Goal: Transaction & Acquisition: Obtain resource

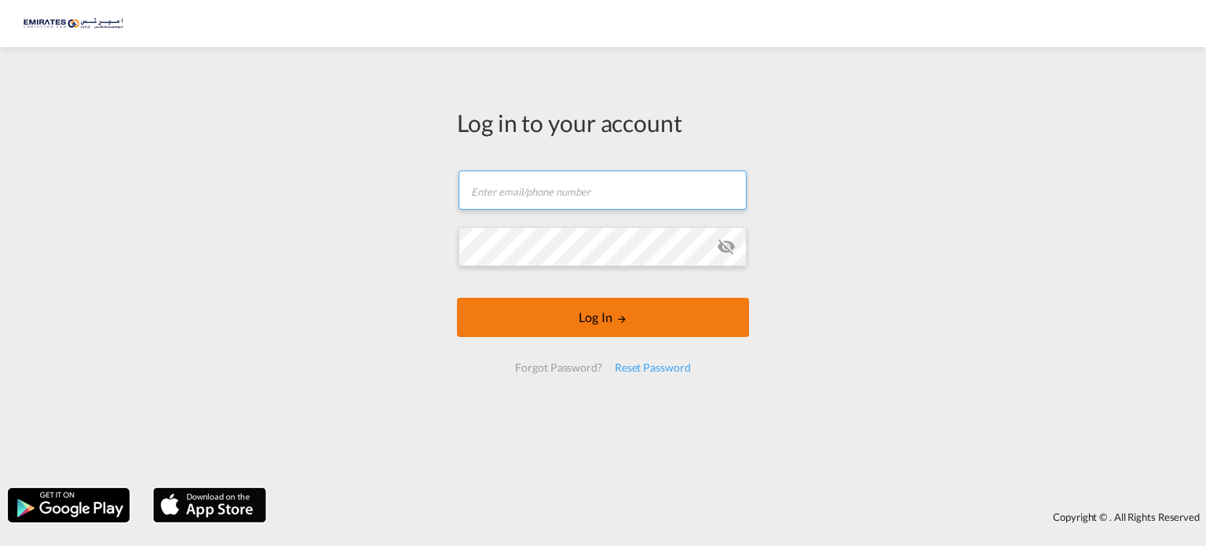
type input "[PERSON_NAME][EMAIL_ADDRESS][DOMAIN_NAME]"
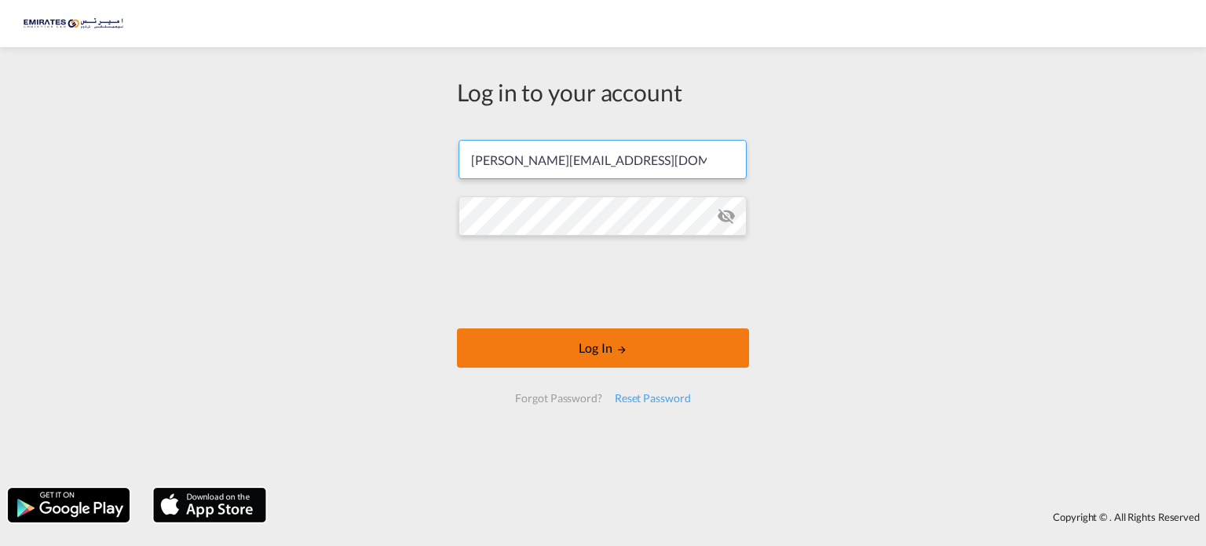
click at [623, 316] on form "[PERSON_NAME][EMAIL_ADDRESS][DOMAIN_NAME] Log In Forgot Password? Reset Password" at bounding box center [603, 271] width 292 height 294
click at [639, 353] on button "Log In" at bounding box center [603, 347] width 292 height 39
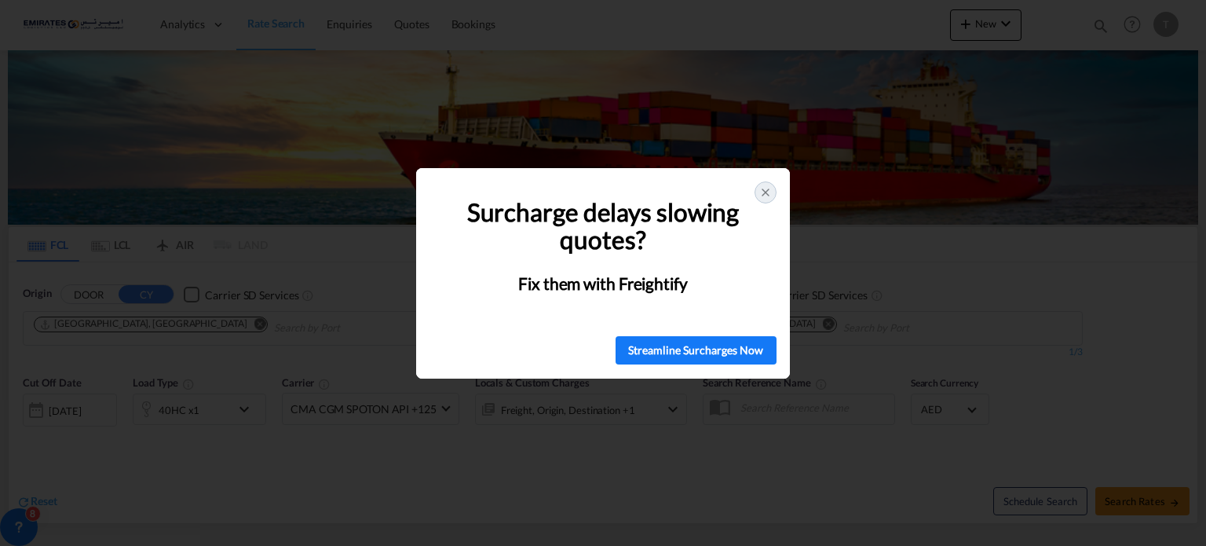
click at [760, 194] on icon at bounding box center [765, 192] width 13 height 13
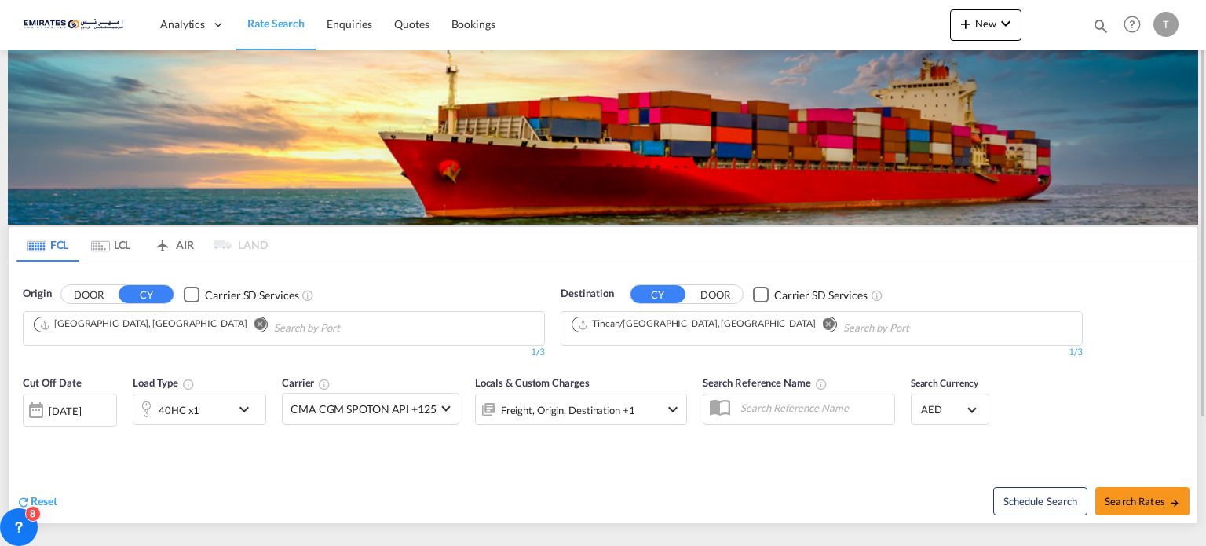
click at [823, 321] on md-icon "Remove" at bounding box center [829, 324] width 12 height 12
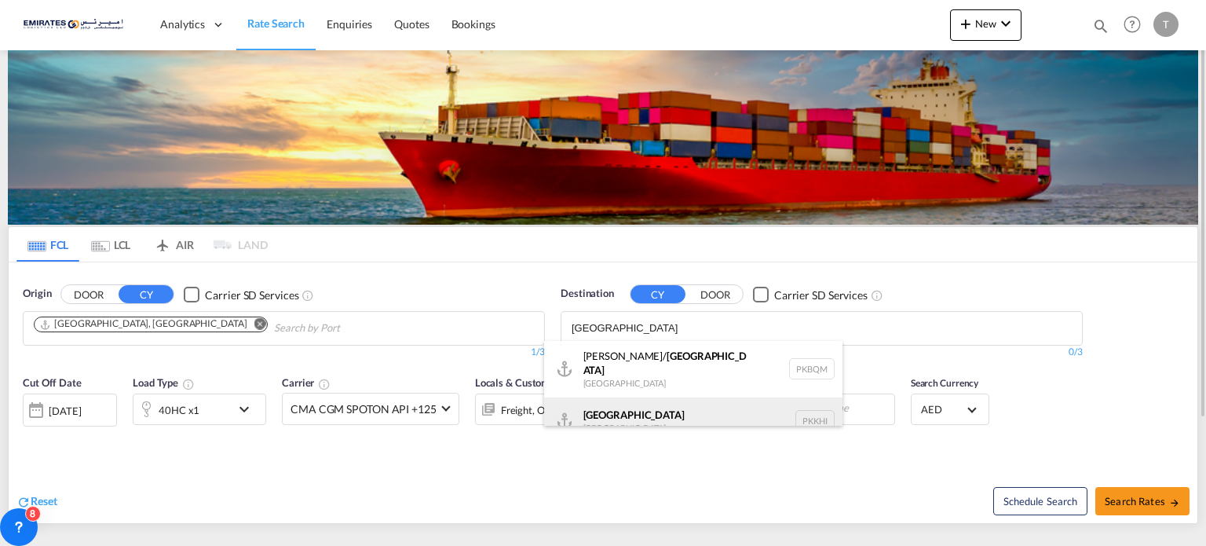
type input "[GEOGRAPHIC_DATA]"
click at [613, 403] on div "Karachi [GEOGRAPHIC_DATA] PKKHI" at bounding box center [693, 420] width 298 height 47
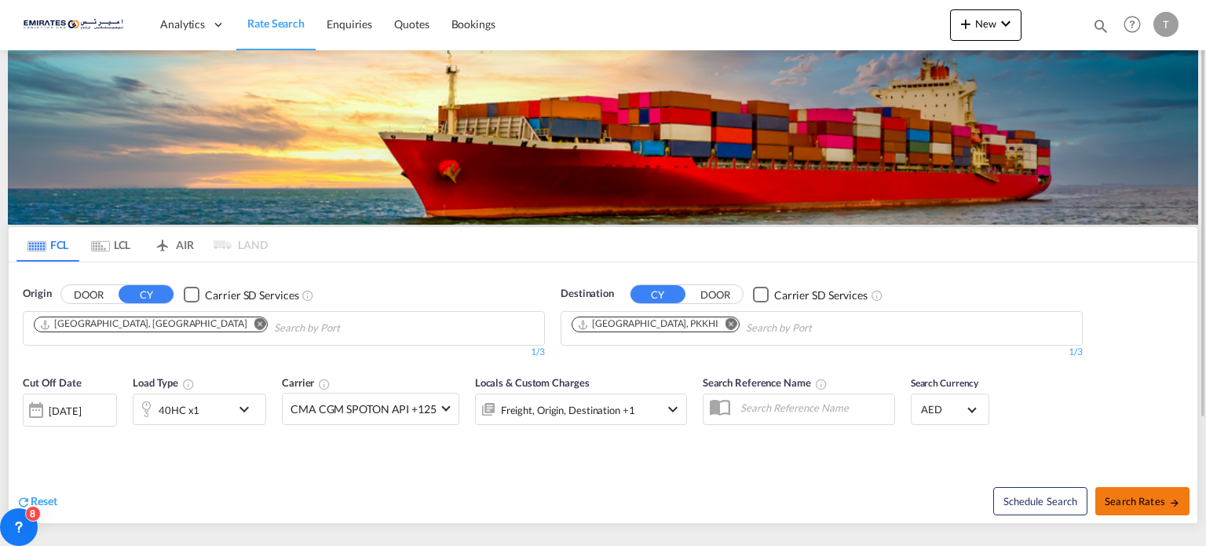
click at [1152, 490] on button "Search Rates" at bounding box center [1142, 501] width 94 height 28
type input "[GEOGRAPHIC_DATA] to PKKHI / [DATE]"
